Goal: Download file/media

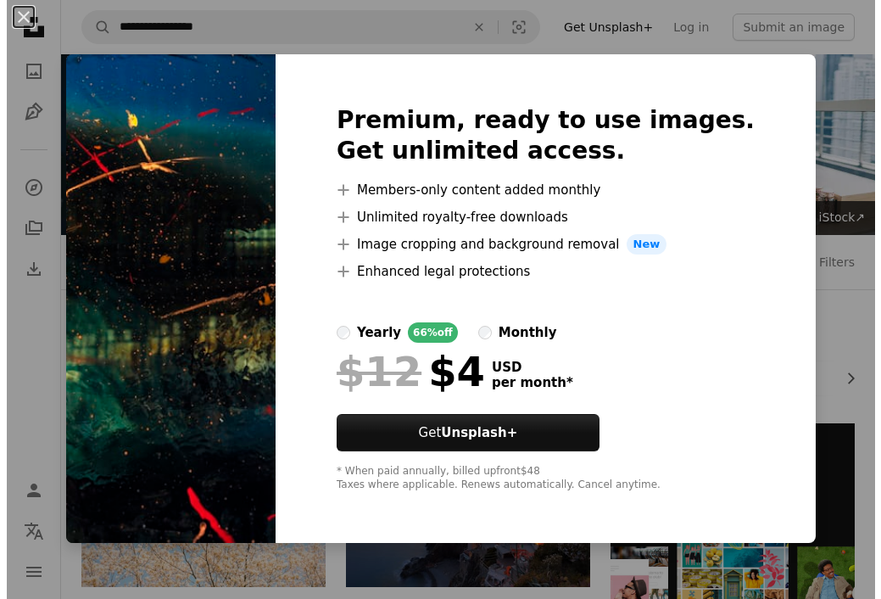
scroll to position [6096, 0]
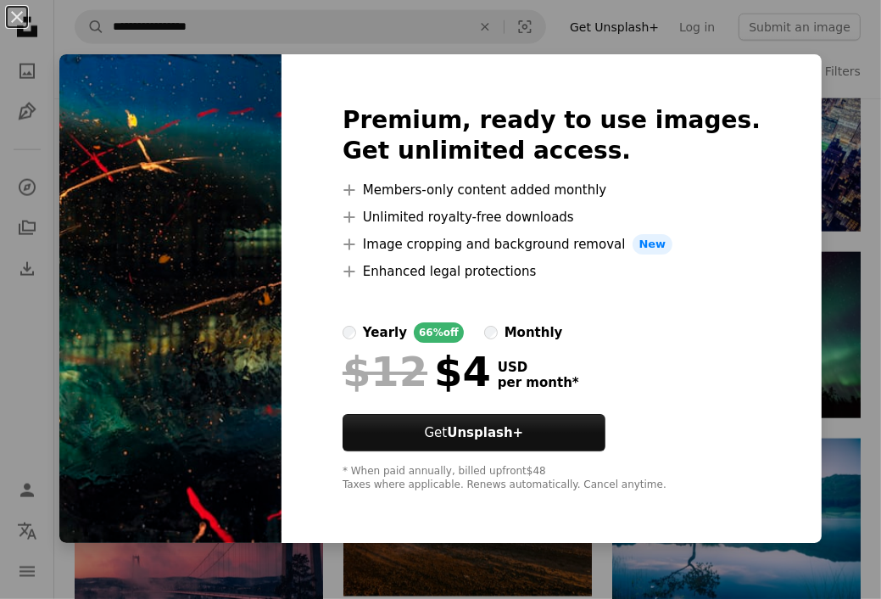
click at [563, 18] on div "An X shape Premium, ready to use images. Get unlimited access. A plus sign Memb…" at bounding box center [440, 299] width 881 height 599
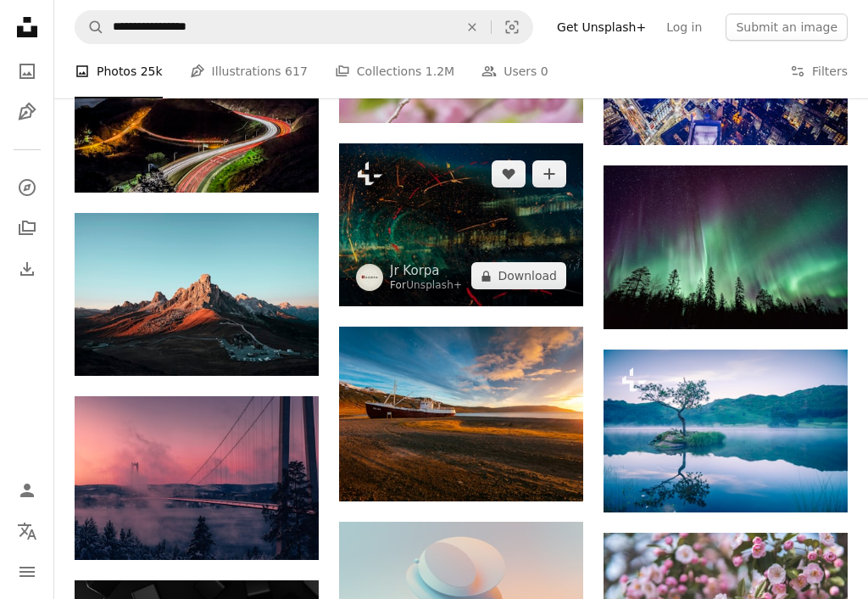
click at [441, 218] on img at bounding box center [461, 224] width 244 height 163
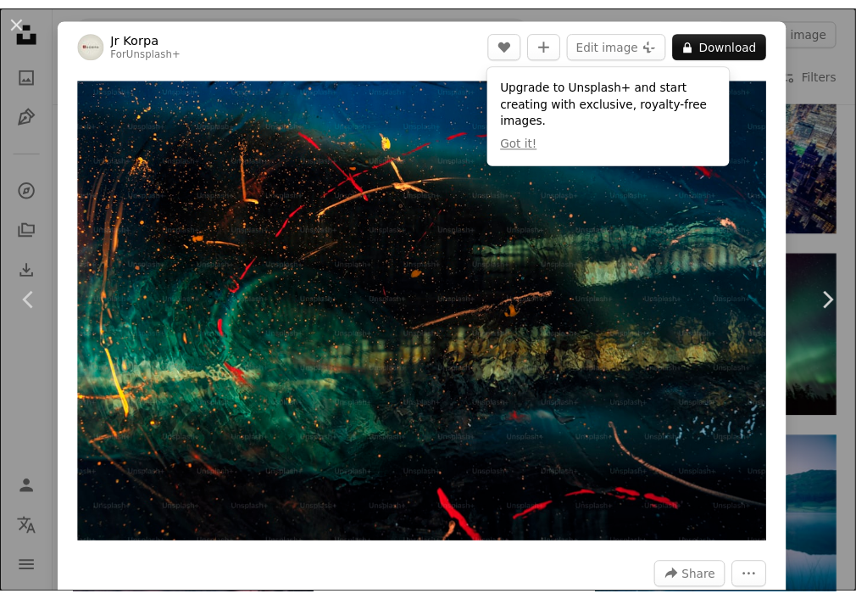
scroll to position [5931, 0]
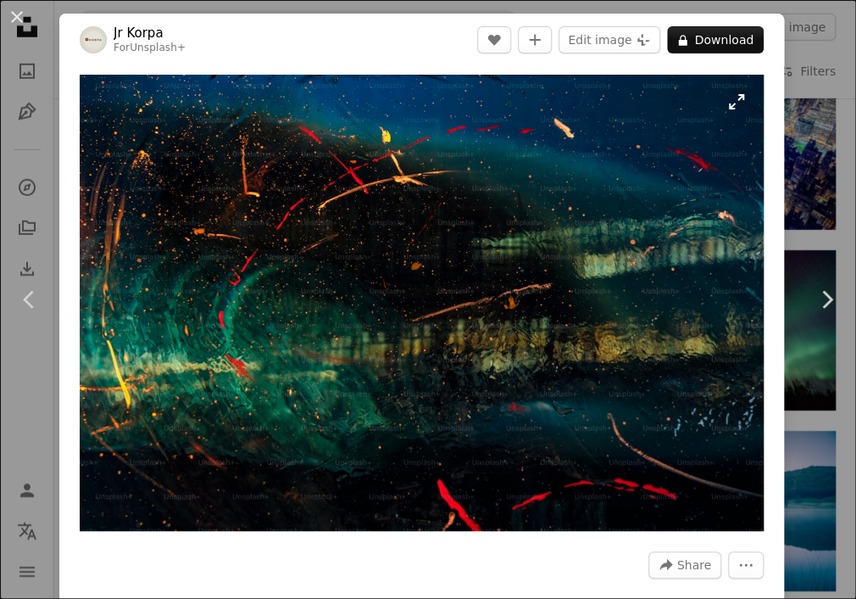
click at [549, 159] on img "Zoom in on this image" at bounding box center [422, 303] width 684 height 456
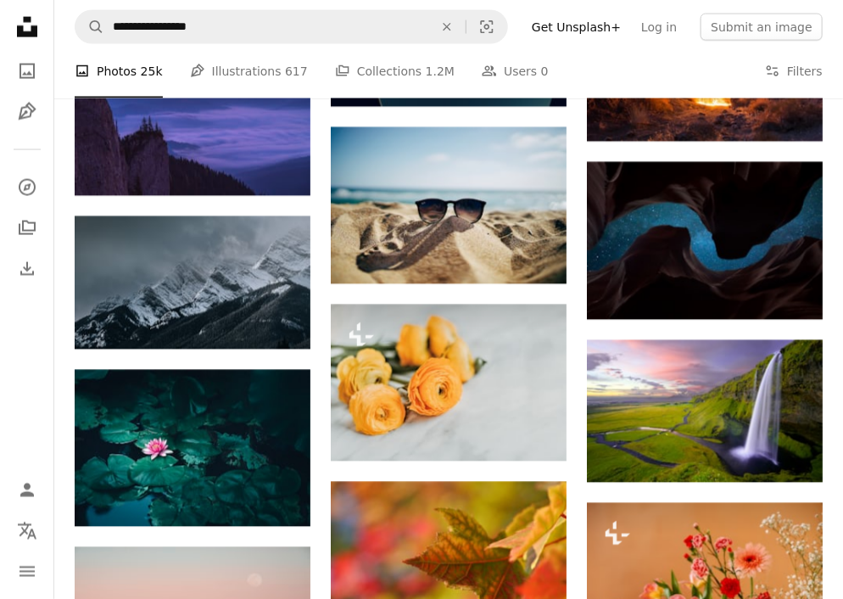
scroll to position [9309, 0]
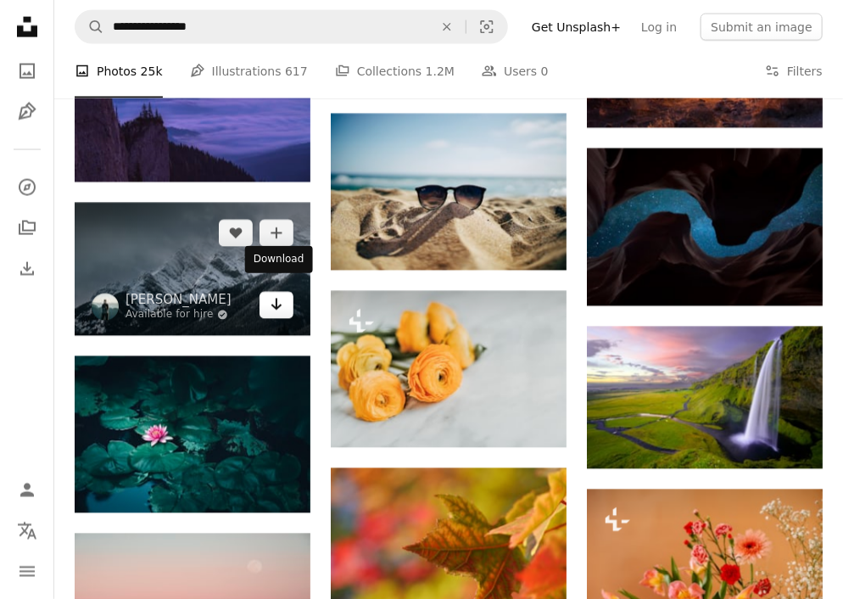
click at [284, 292] on link "Arrow pointing down" at bounding box center [276, 305] width 34 height 27
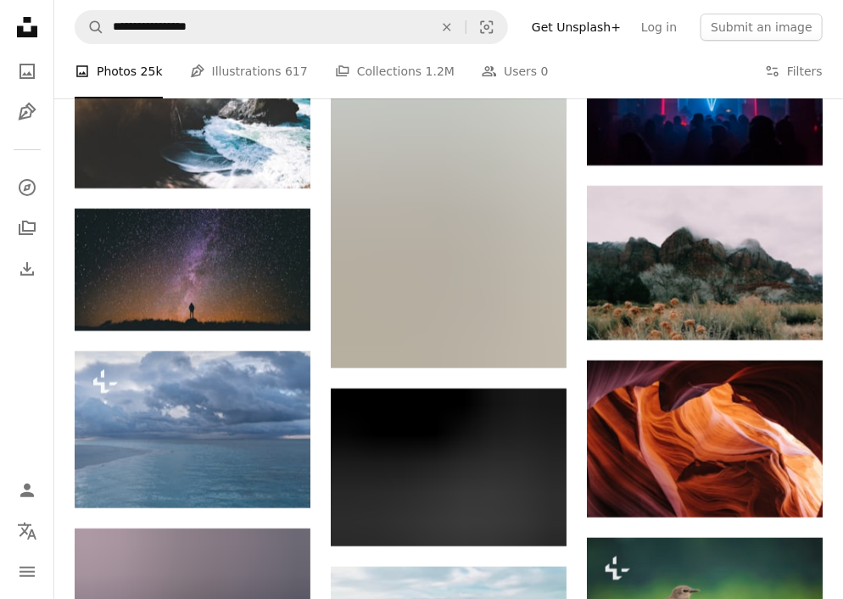
scroll to position [10594, 0]
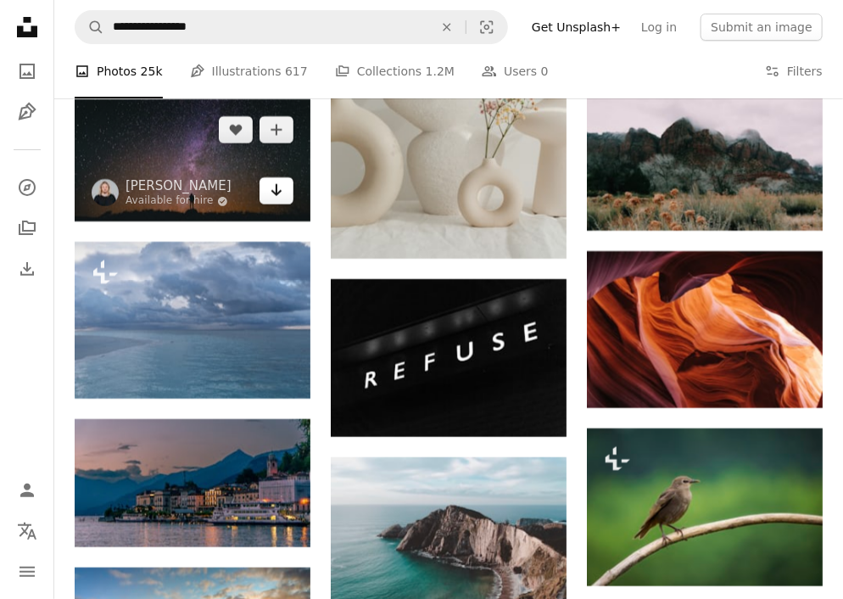
click at [274, 187] on icon "Arrow pointing down" at bounding box center [277, 190] width 14 height 20
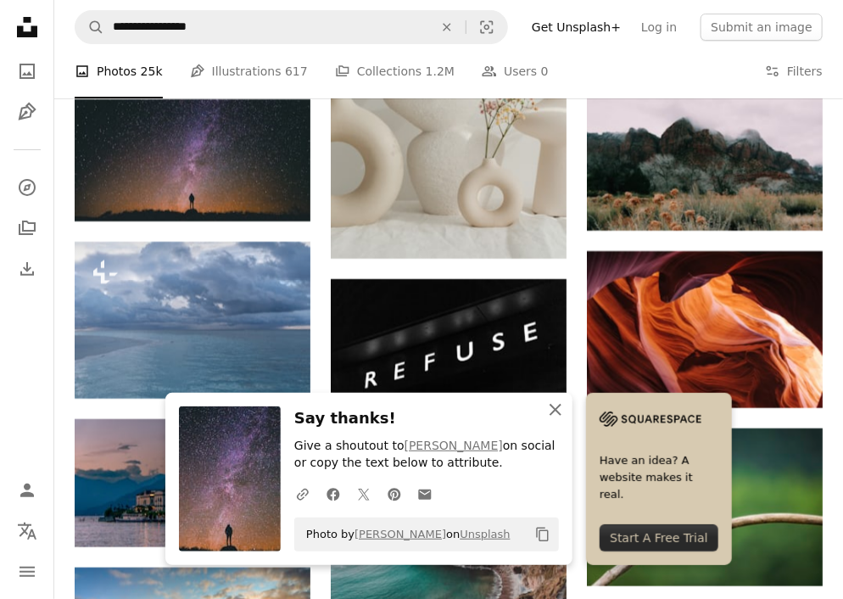
click at [559, 402] on icon "An X shape" at bounding box center [555, 409] width 20 height 20
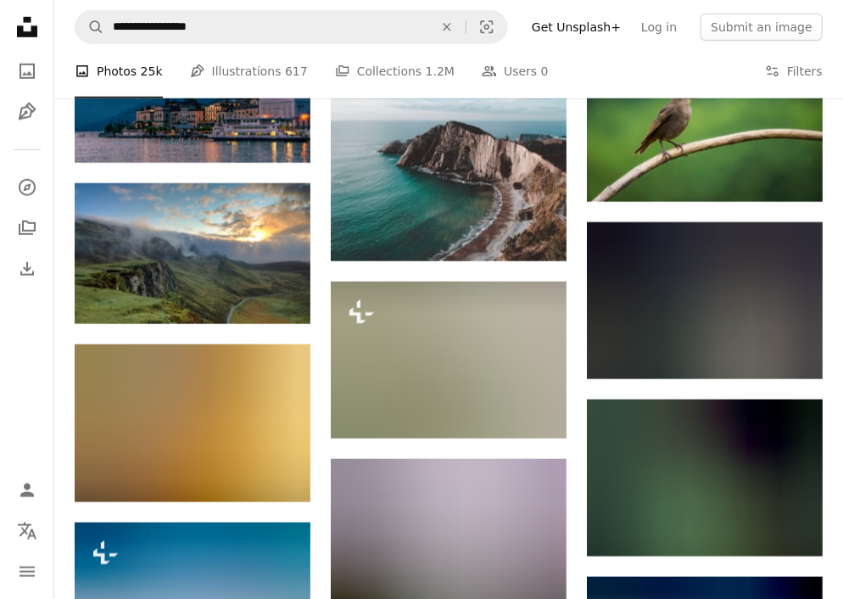
scroll to position [11012, 0]
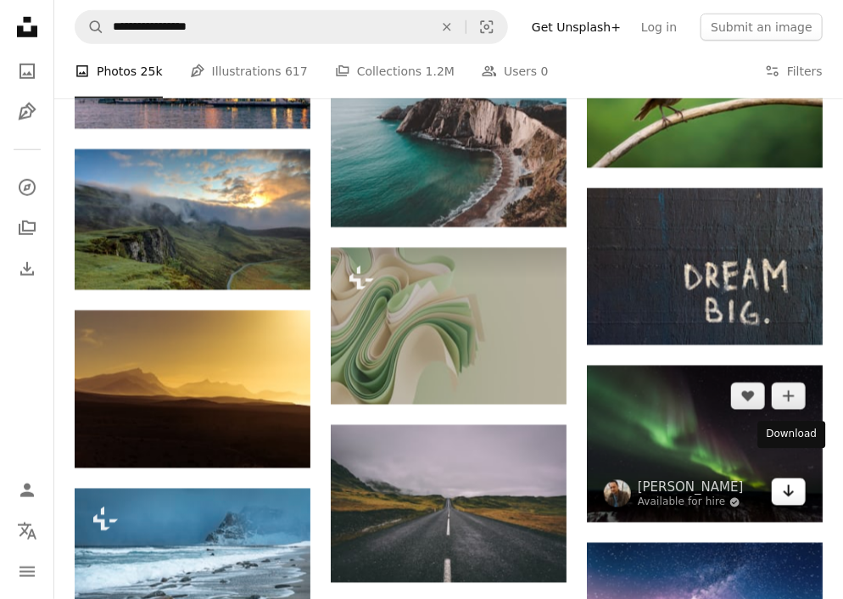
click at [787, 485] on icon "Download" at bounding box center [788, 491] width 11 height 12
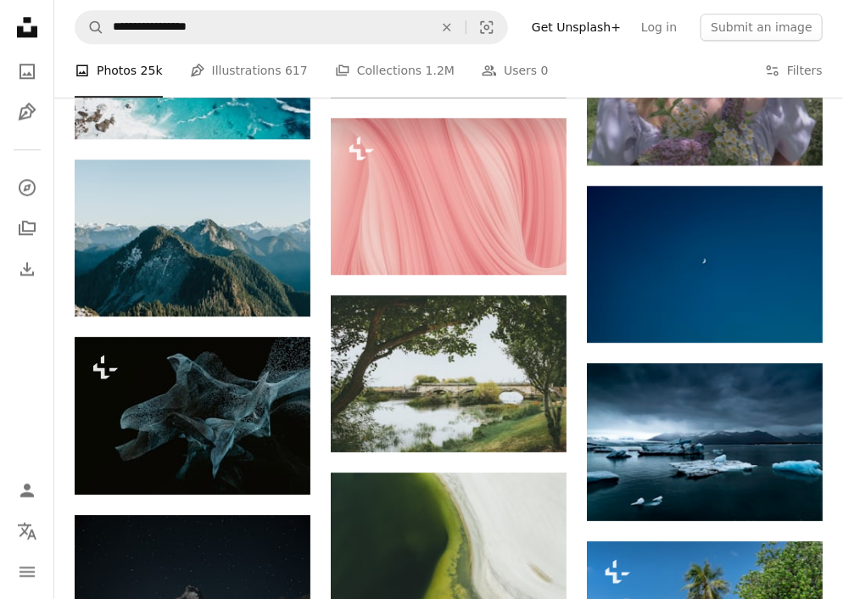
scroll to position [17244, 0]
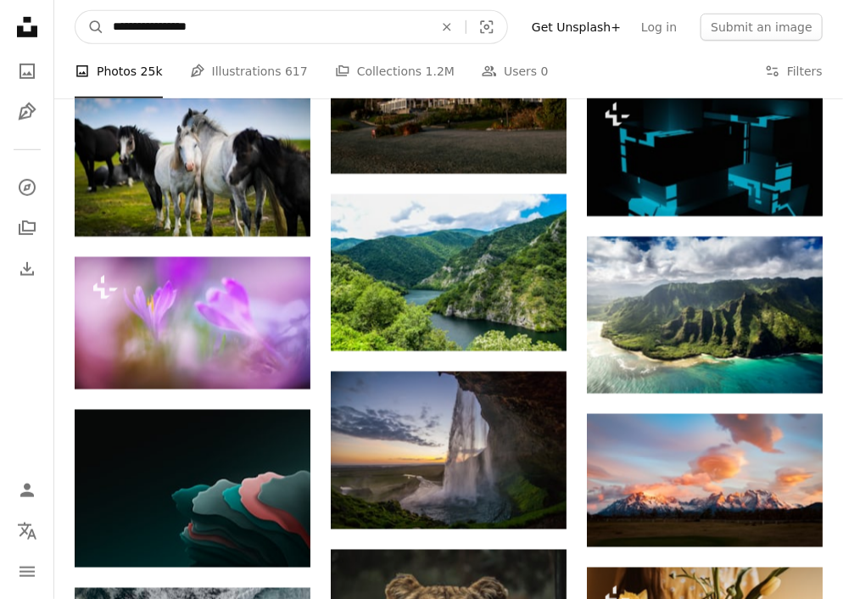
click at [360, 21] on input "**********" at bounding box center [266, 27] width 324 height 32
type input "**********"
click at [75, 11] on button "A magnifying glass" at bounding box center [89, 27] width 29 height 32
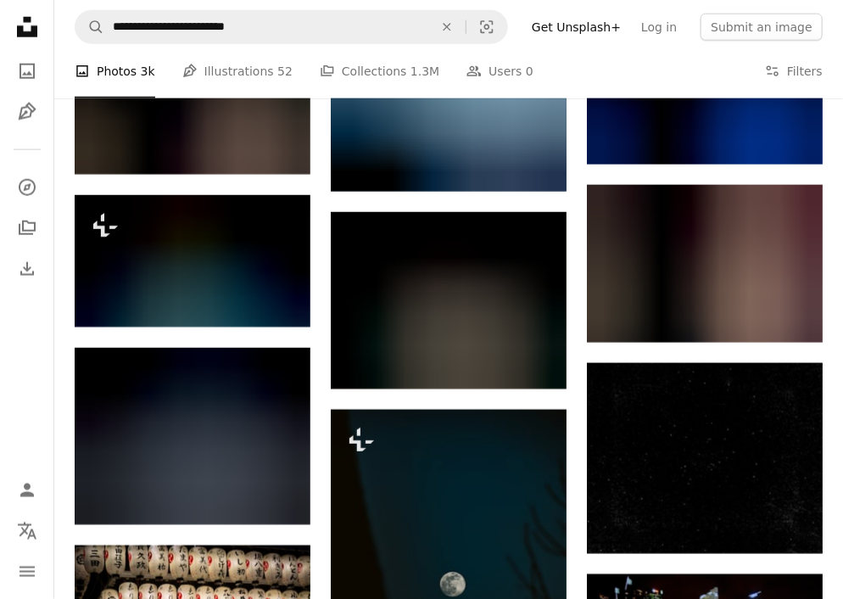
scroll to position [2767, 0]
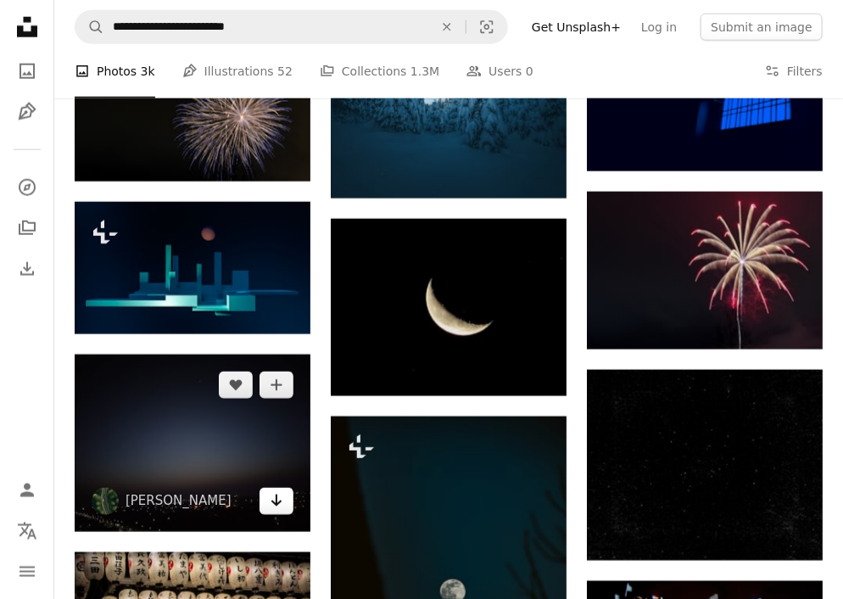
click at [286, 487] on link "Arrow pointing down" at bounding box center [276, 500] width 34 height 27
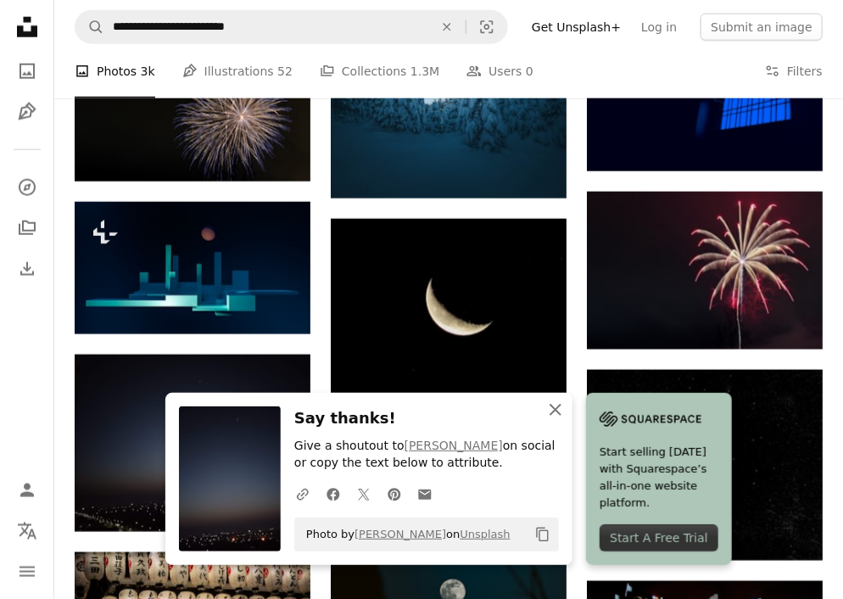
drag, startPoint x: 556, startPoint y: 416, endPoint x: 583, endPoint y: 393, distance: 36.0
click at [556, 416] on icon "An X shape" at bounding box center [555, 409] width 20 height 20
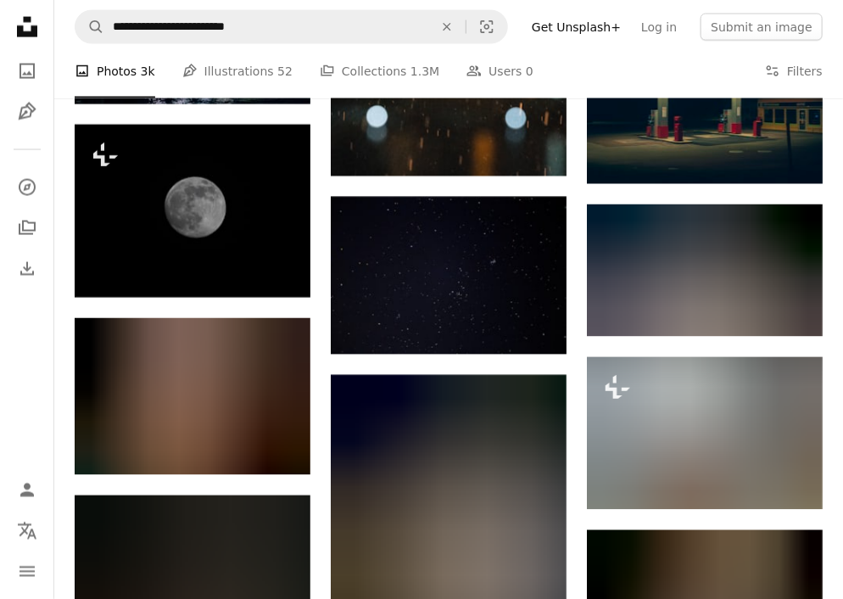
scroll to position [5171, 0]
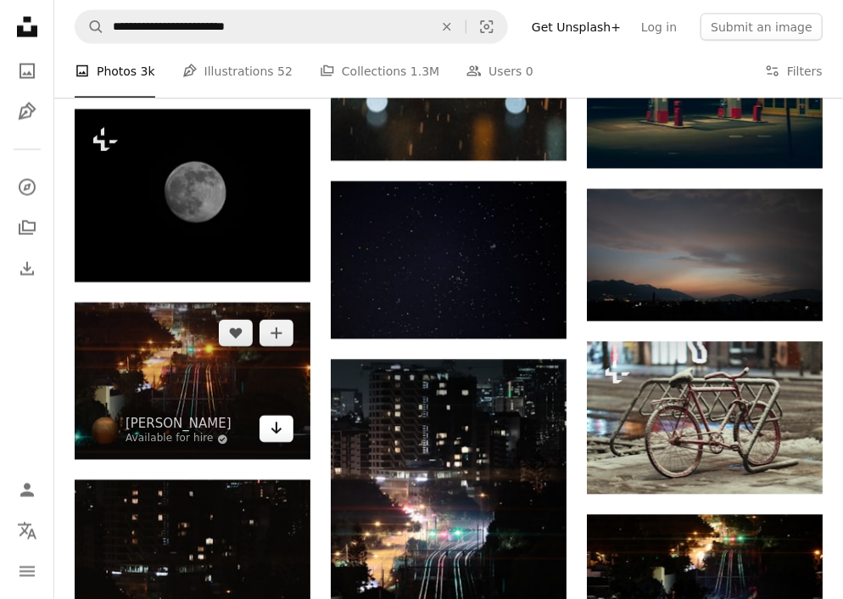
click at [275, 423] on icon "Arrow pointing down" at bounding box center [277, 428] width 14 height 20
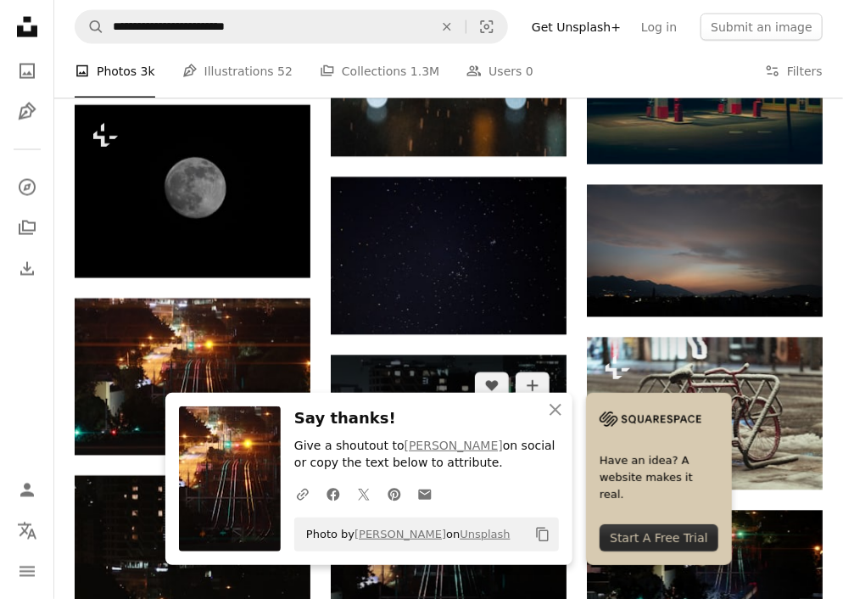
scroll to position [5177, 0]
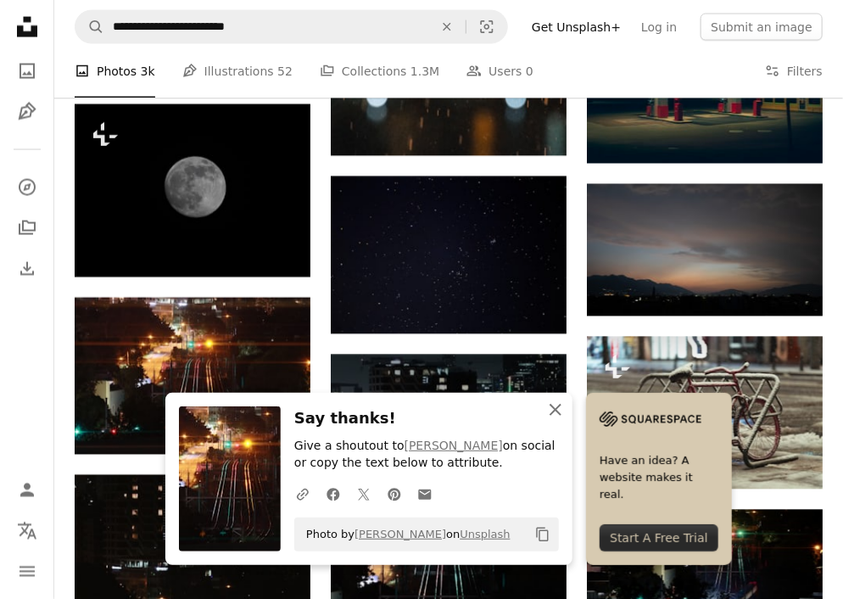
click at [558, 406] on icon "button" at bounding box center [555, 410] width 12 height 12
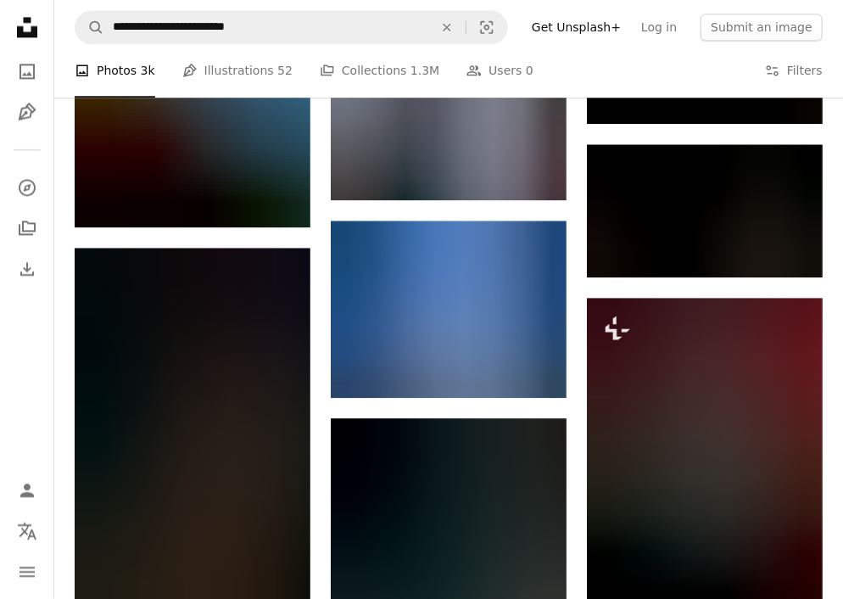
scroll to position [7686, 0]
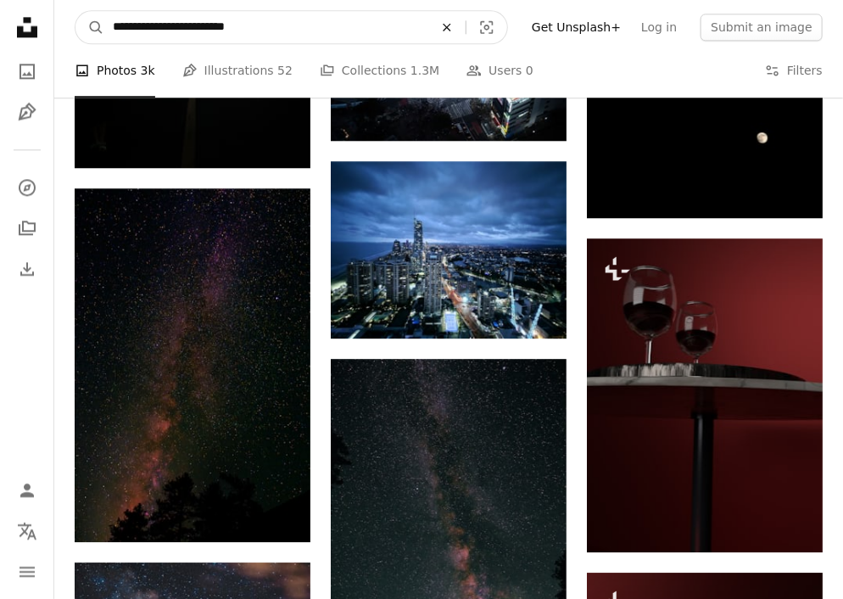
click at [465, 13] on button "An X shape" at bounding box center [446, 27] width 37 height 32
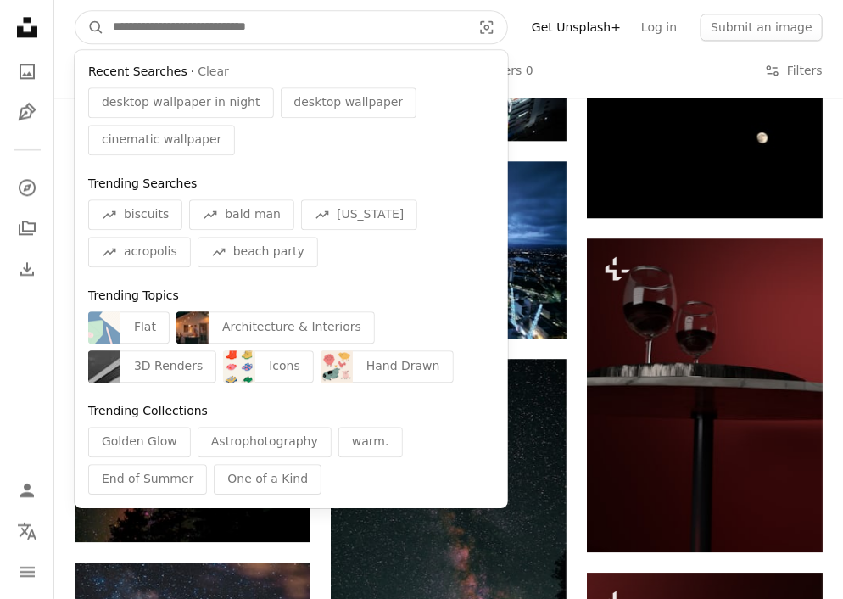
click at [359, 31] on input "Find visuals sitewide" at bounding box center [285, 27] width 362 height 32
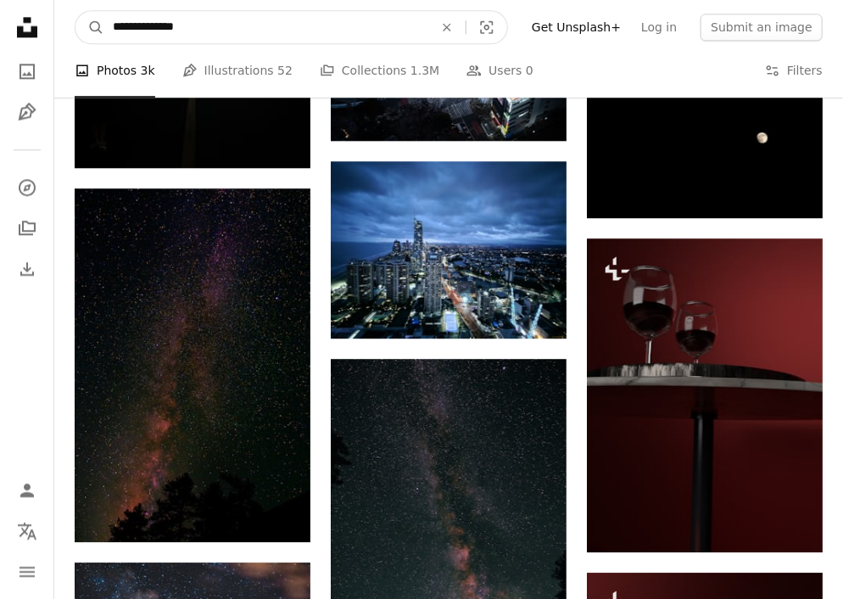
type input "**********"
click at [75, 11] on button "A magnifying glass" at bounding box center [89, 27] width 29 height 32
